Goal: Transaction & Acquisition: Purchase product/service

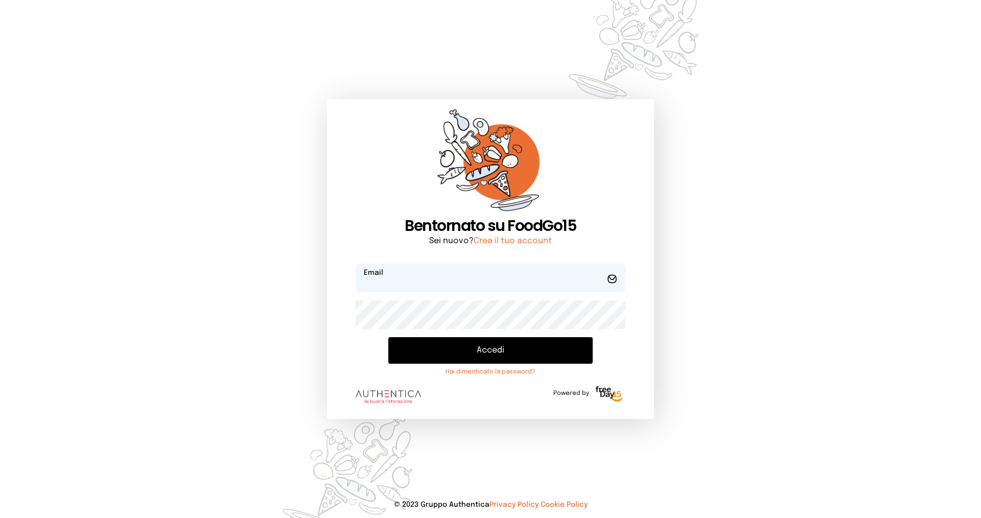
click at [395, 275] on input "email" at bounding box center [491, 278] width 270 height 29
type input "**********"
click at [388, 337] on button "Accedi" at bounding box center [490, 350] width 204 height 27
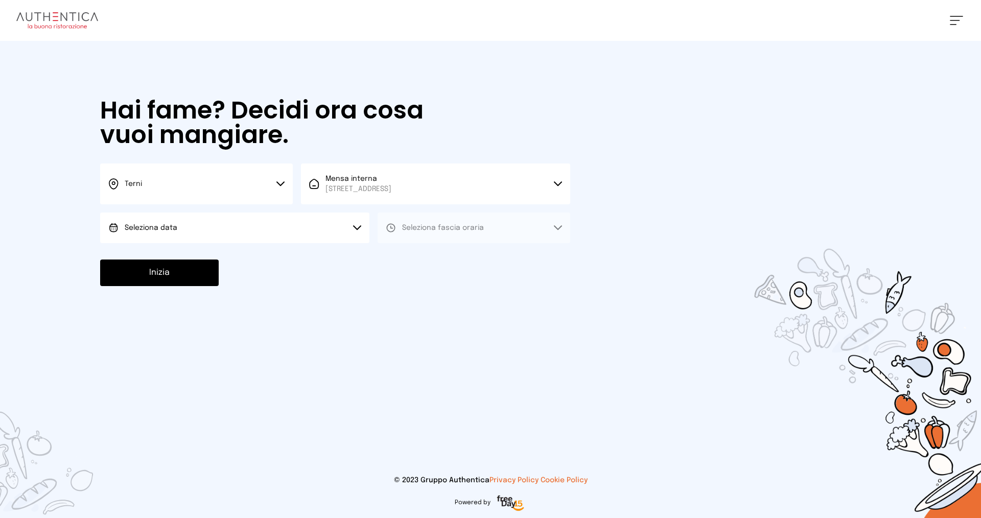
click at [354, 217] on button "Seleziona data" at bounding box center [234, 228] width 269 height 31
click at [203, 259] on li "[DATE], [DATE]" at bounding box center [234, 256] width 269 height 27
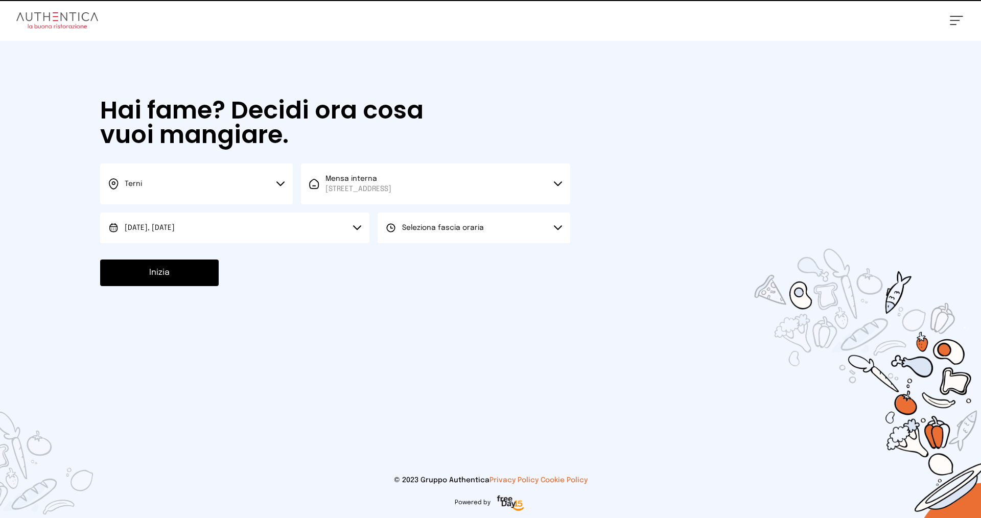
click at [440, 224] on span "Seleziona fascia oraria" at bounding box center [443, 227] width 82 height 7
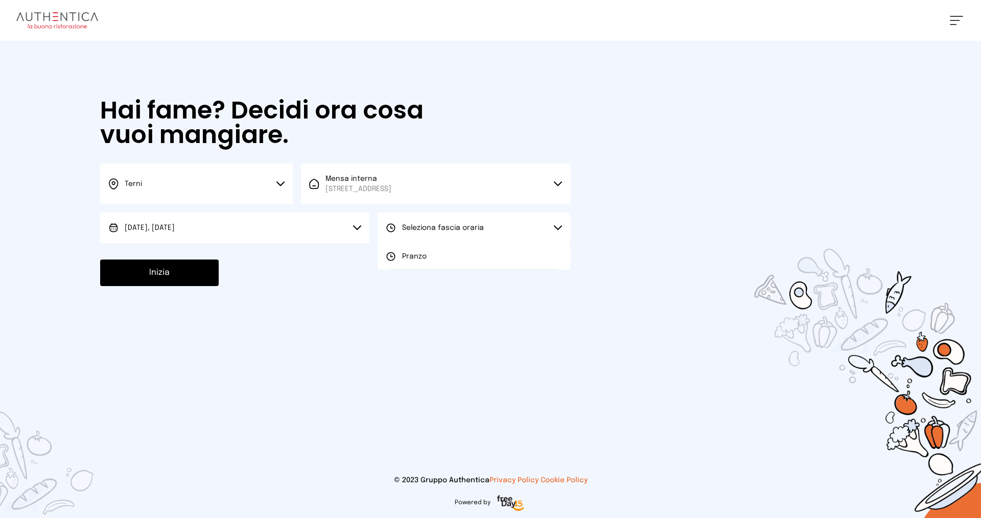
click at [425, 251] on li "Pranzo" at bounding box center [474, 256] width 193 height 27
click at [148, 271] on button "Inizia" at bounding box center [159, 273] width 119 height 27
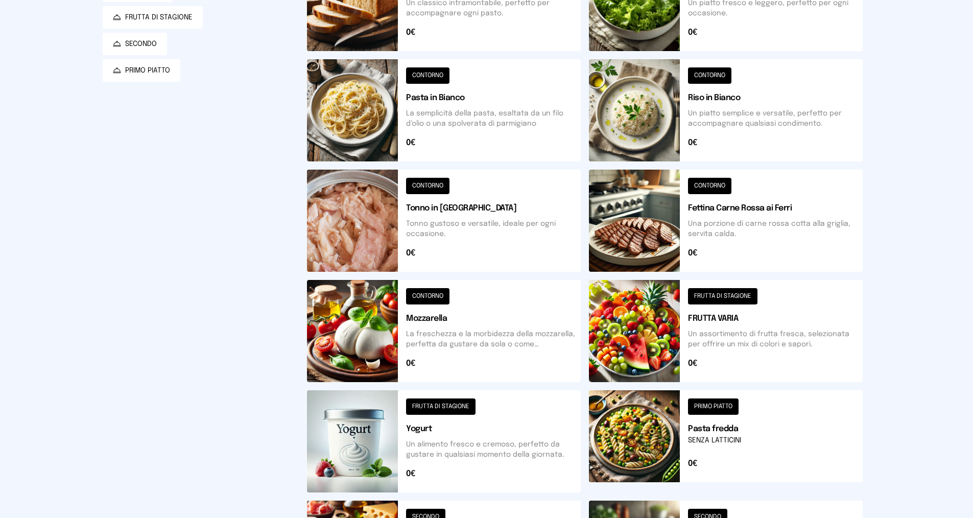
scroll to position [255, 0]
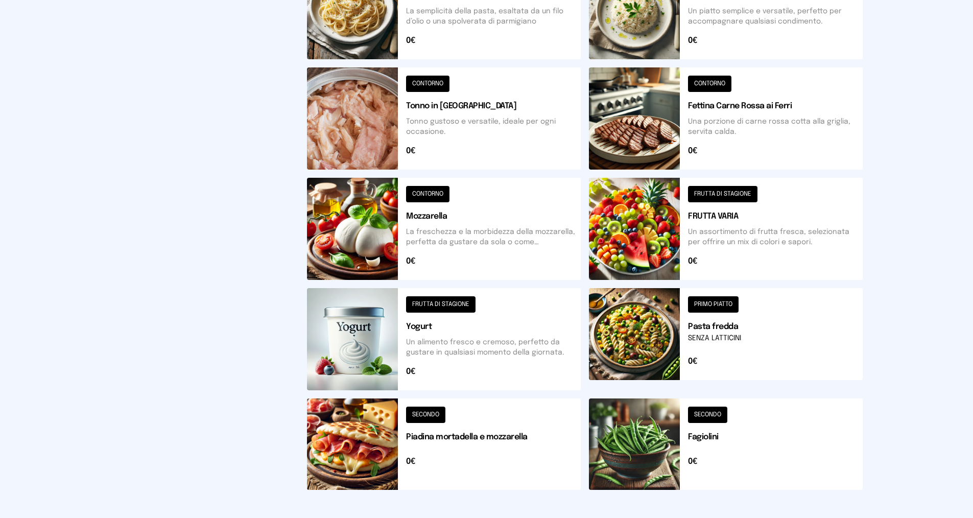
click at [376, 434] on button at bounding box center [444, 443] width 274 height 91
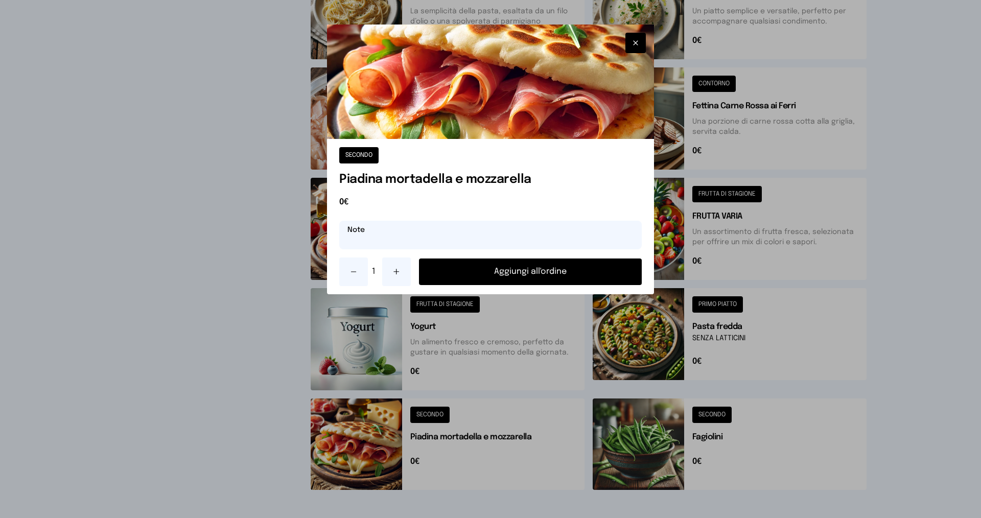
click at [418, 237] on input "text" at bounding box center [490, 235] width 302 height 29
type input "**********"
click at [395, 269] on icon at bounding box center [396, 272] width 8 height 8
click at [508, 273] on button "Aggiungi all'ordine" at bounding box center [530, 272] width 223 height 27
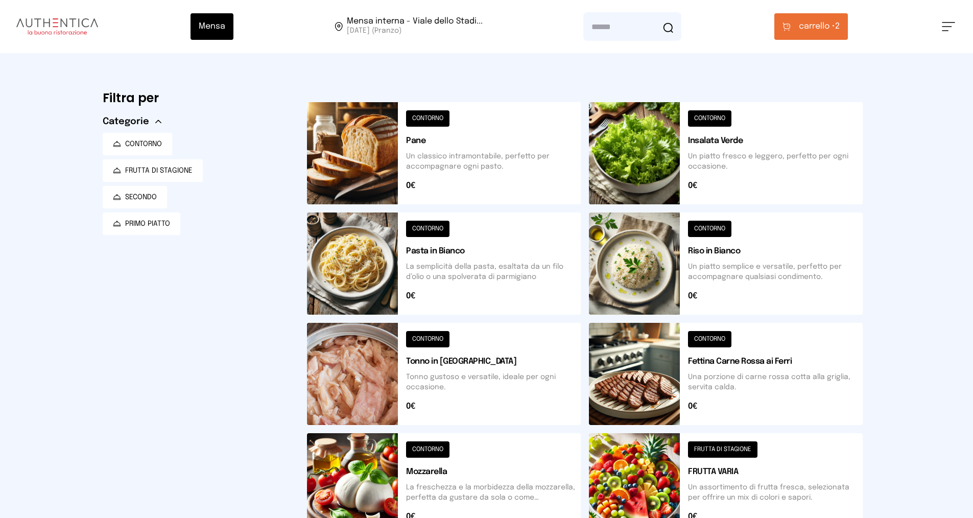
scroll to position [204, 0]
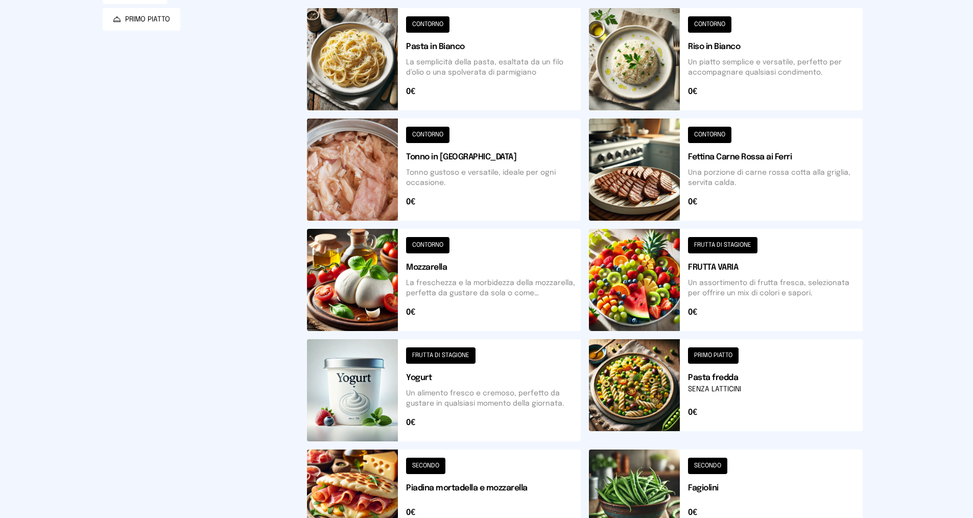
click at [378, 394] on button at bounding box center [444, 390] width 274 height 102
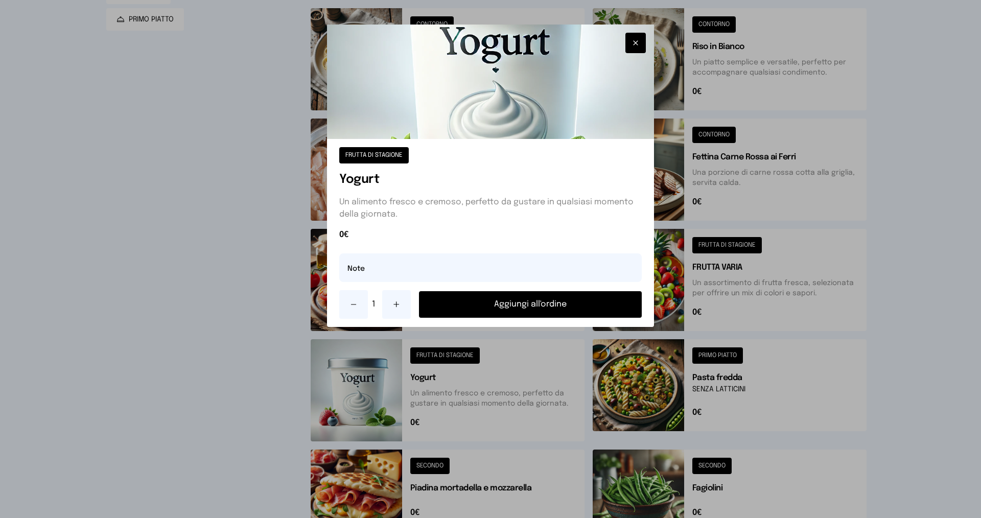
click at [518, 297] on button "Aggiungi all'ordine" at bounding box center [530, 304] width 223 height 27
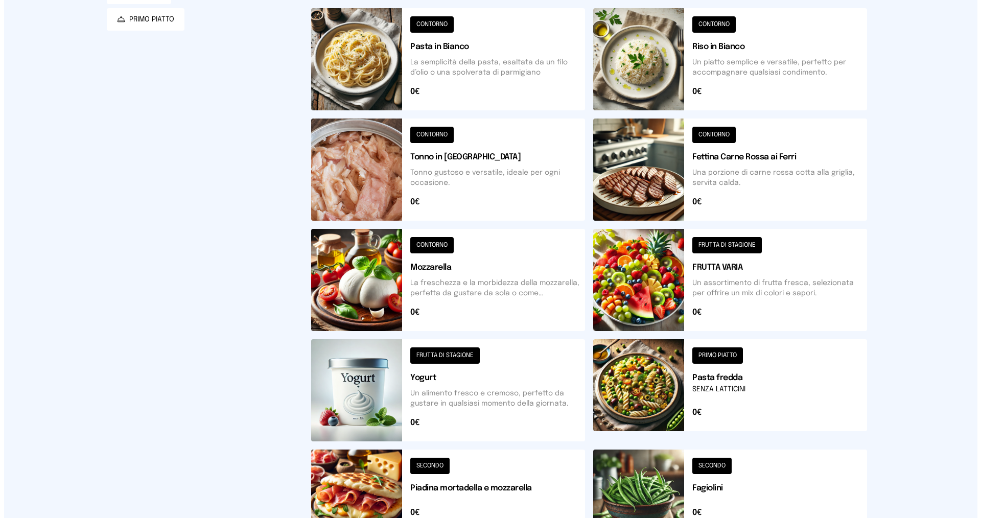
scroll to position [0, 0]
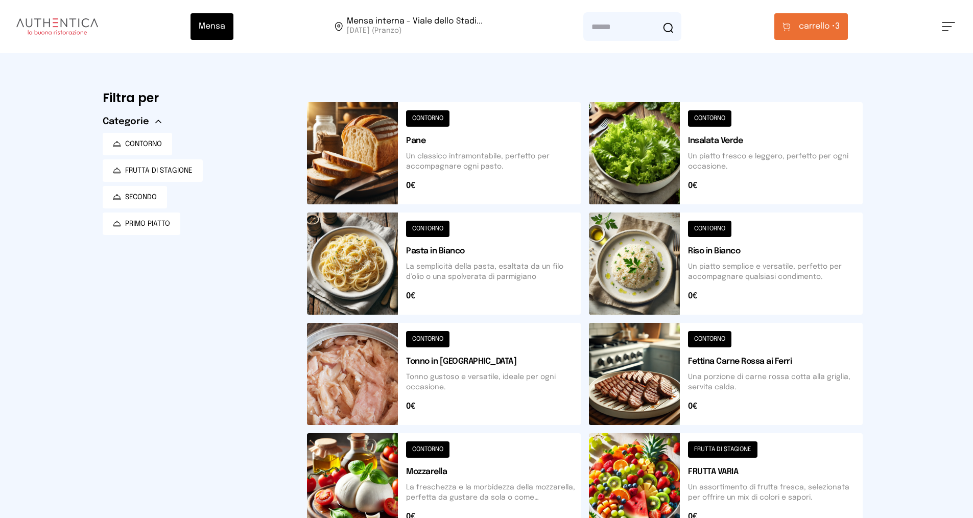
click at [808, 21] on span "carrello •" at bounding box center [817, 26] width 36 height 12
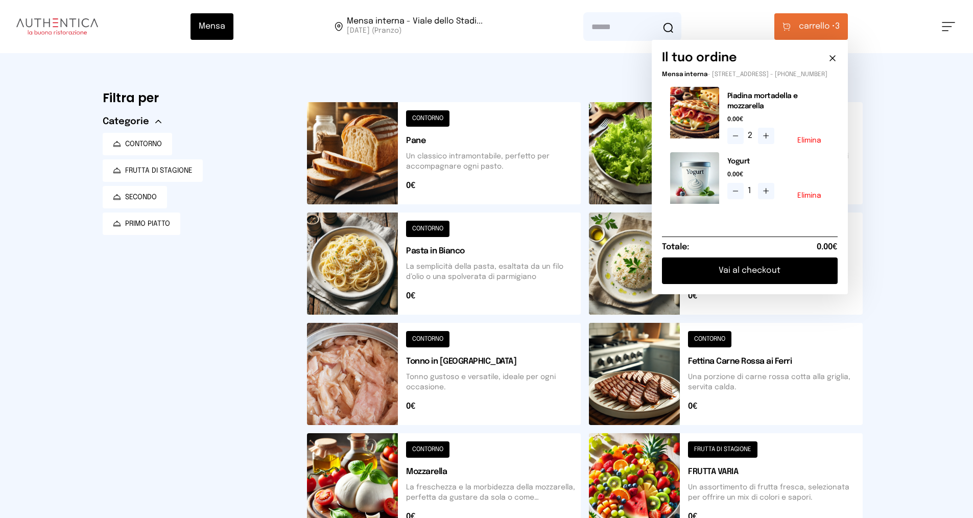
click at [736, 275] on button "Vai al checkout" at bounding box center [750, 270] width 176 height 27
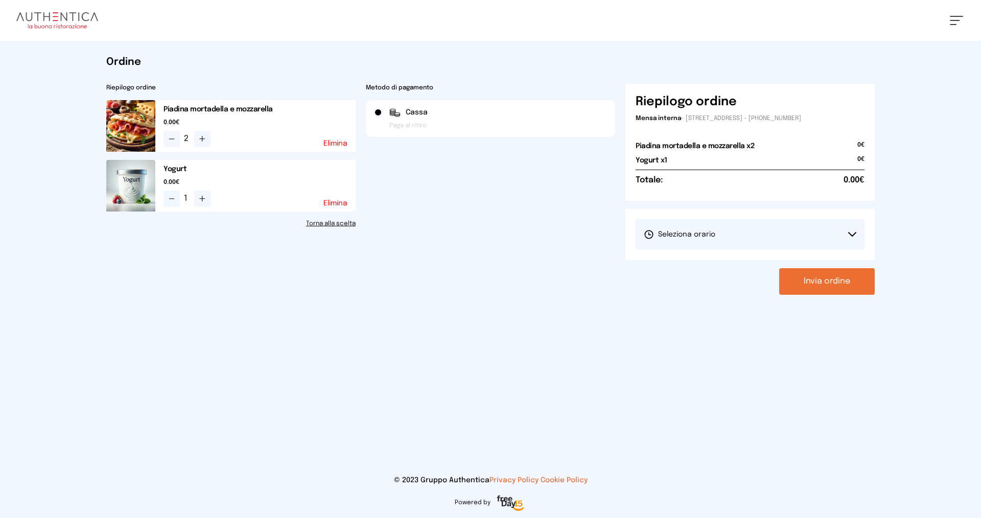
drag, startPoint x: 777, startPoint y: 226, endPoint x: 770, endPoint y: 233, distance: 9.8
click at [777, 227] on button "Seleziona orario" at bounding box center [750, 234] width 229 height 31
click at [702, 264] on span "1° Turno (13:00 - 15:00)" at bounding box center [682, 263] width 77 height 10
click at [817, 274] on button "Invia ordine" at bounding box center [827, 281] width 96 height 27
